Goal: Task Accomplishment & Management: Manage account settings

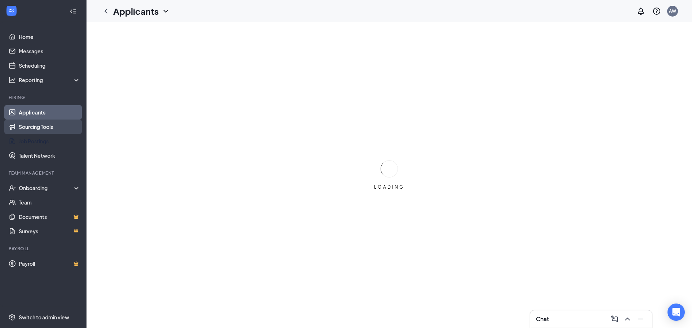
drag, startPoint x: 48, startPoint y: 137, endPoint x: 50, endPoint y: 130, distance: 7.6
click at [48, 137] on link "Job Postings" at bounding box center [50, 141] width 62 height 14
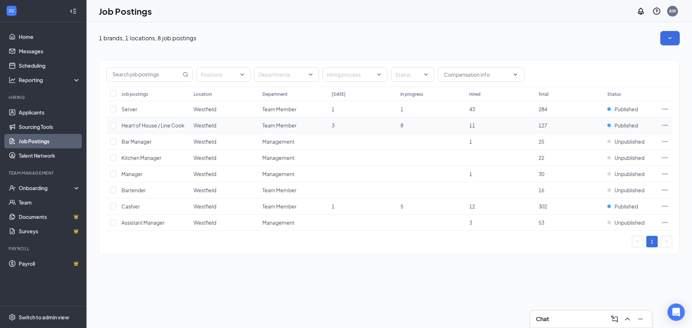
click at [670, 125] on td at bounding box center [664, 125] width 14 height 16
click at [662, 124] on icon "Ellipses" at bounding box center [664, 125] width 7 height 7
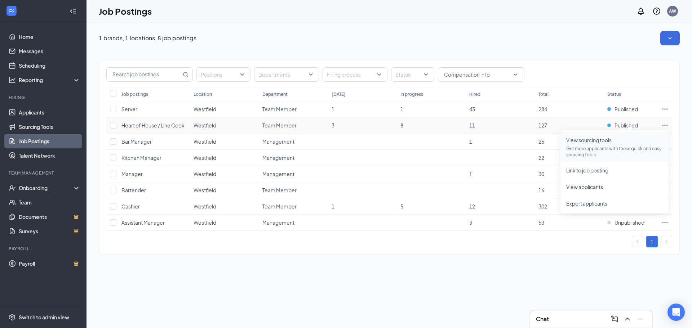
click at [592, 144] on span "View sourcing tools Get more applicants with these quick and easy sourcing tool…" at bounding box center [614, 147] width 97 height 22
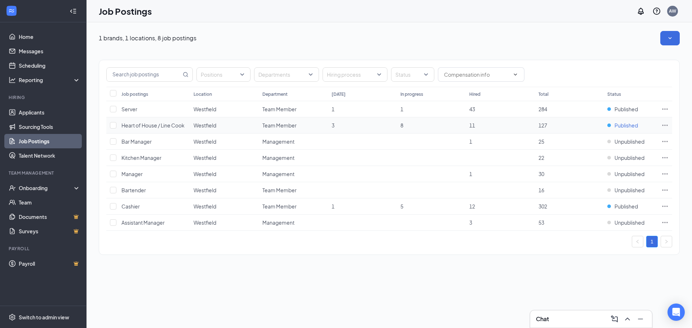
click at [636, 122] on span "Published" at bounding box center [625, 125] width 23 height 7
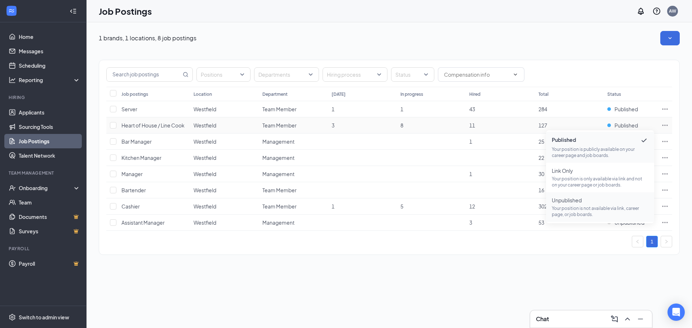
click at [583, 207] on p "Your position is not available via link, career page, or job boards." at bounding box center [600, 211] width 97 height 12
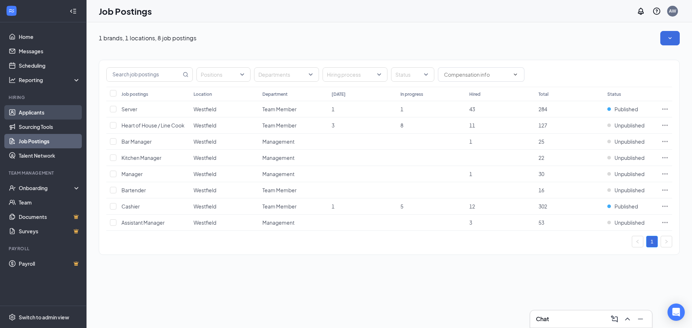
click at [42, 109] on link "Applicants" at bounding box center [50, 112] width 62 height 14
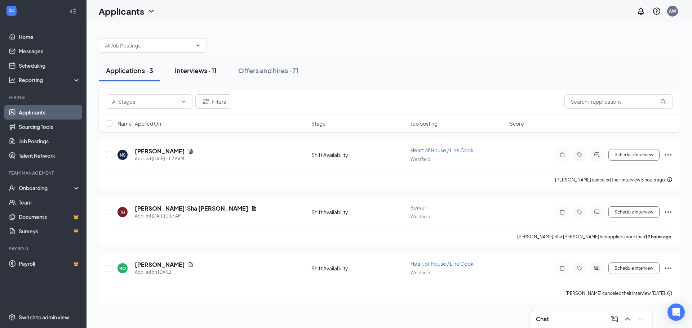
click at [214, 71] on div "Interviews · 11" at bounding box center [196, 70] width 42 height 9
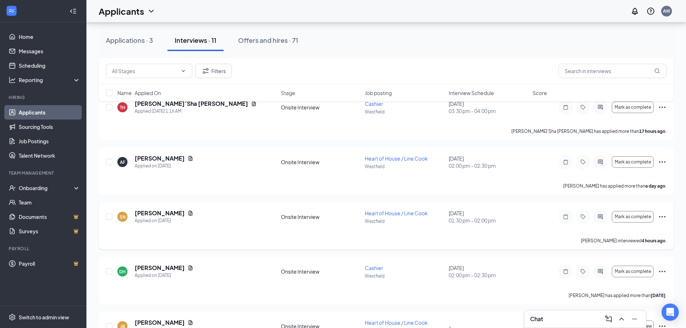
scroll to position [144, 0]
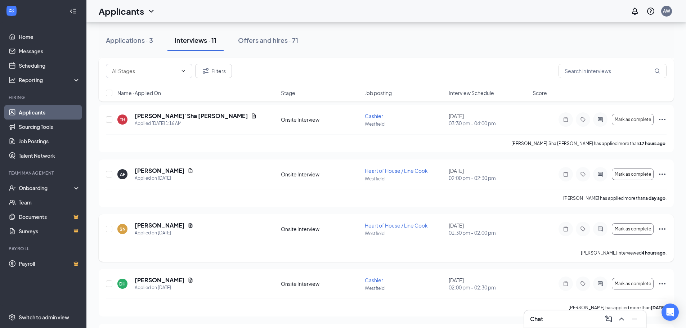
click at [662, 230] on icon "Ellipses" at bounding box center [662, 229] width 9 height 9
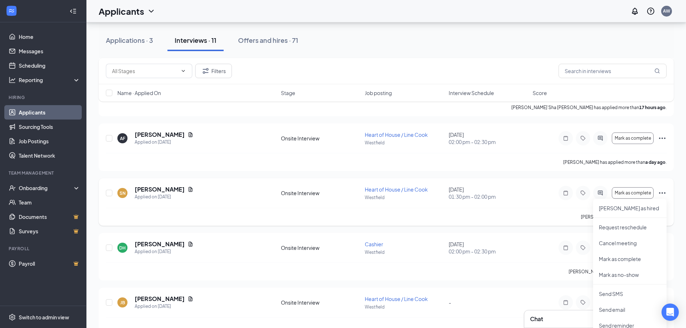
click at [523, 194] on span "01:30 pm - 02:00 pm" at bounding box center [489, 196] width 80 height 7
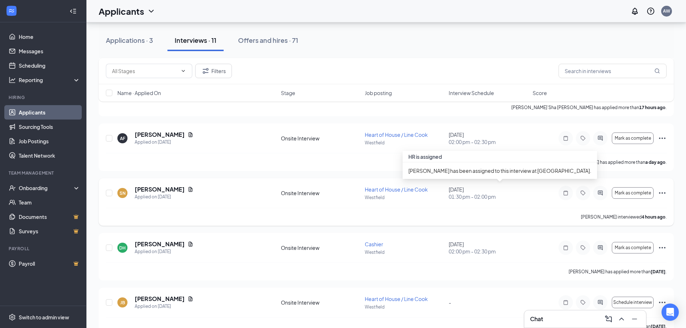
click at [525, 202] on div "SN [PERSON_NAME] Applied on [DATE] Onsite Interview Heart of House / Line [GEOG…" at bounding box center [386, 197] width 561 height 22
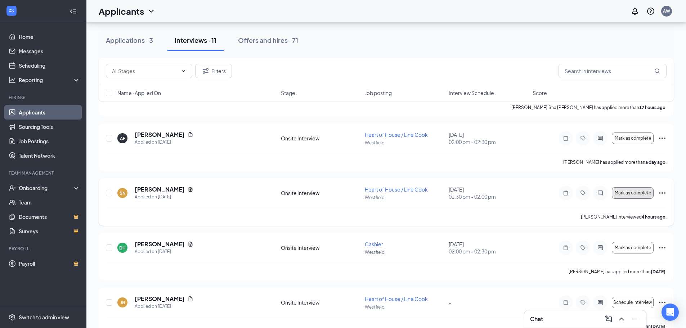
click at [642, 194] on span "Mark as complete" at bounding box center [633, 193] width 36 height 5
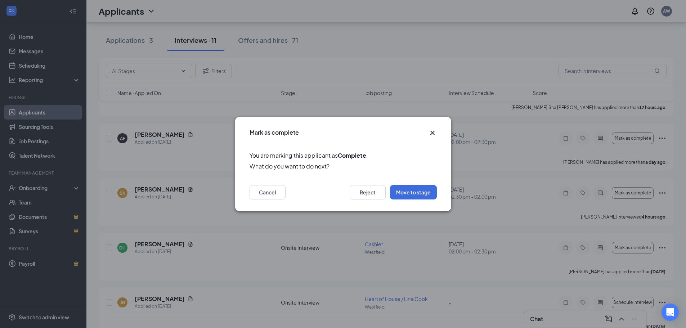
click at [432, 135] on icon "Cross" at bounding box center [432, 133] width 9 height 9
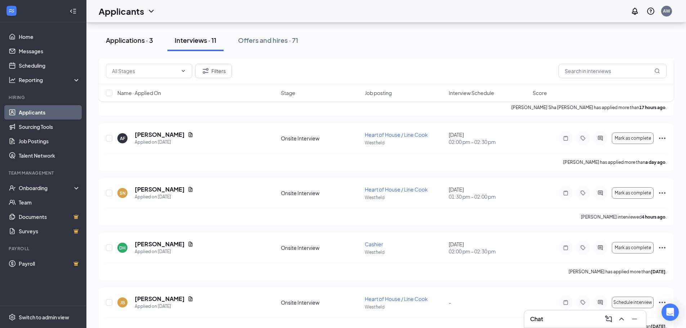
click at [120, 37] on div "Applications · 3" at bounding box center [129, 40] width 47 height 9
